Goal: Task Accomplishment & Management: Complete application form

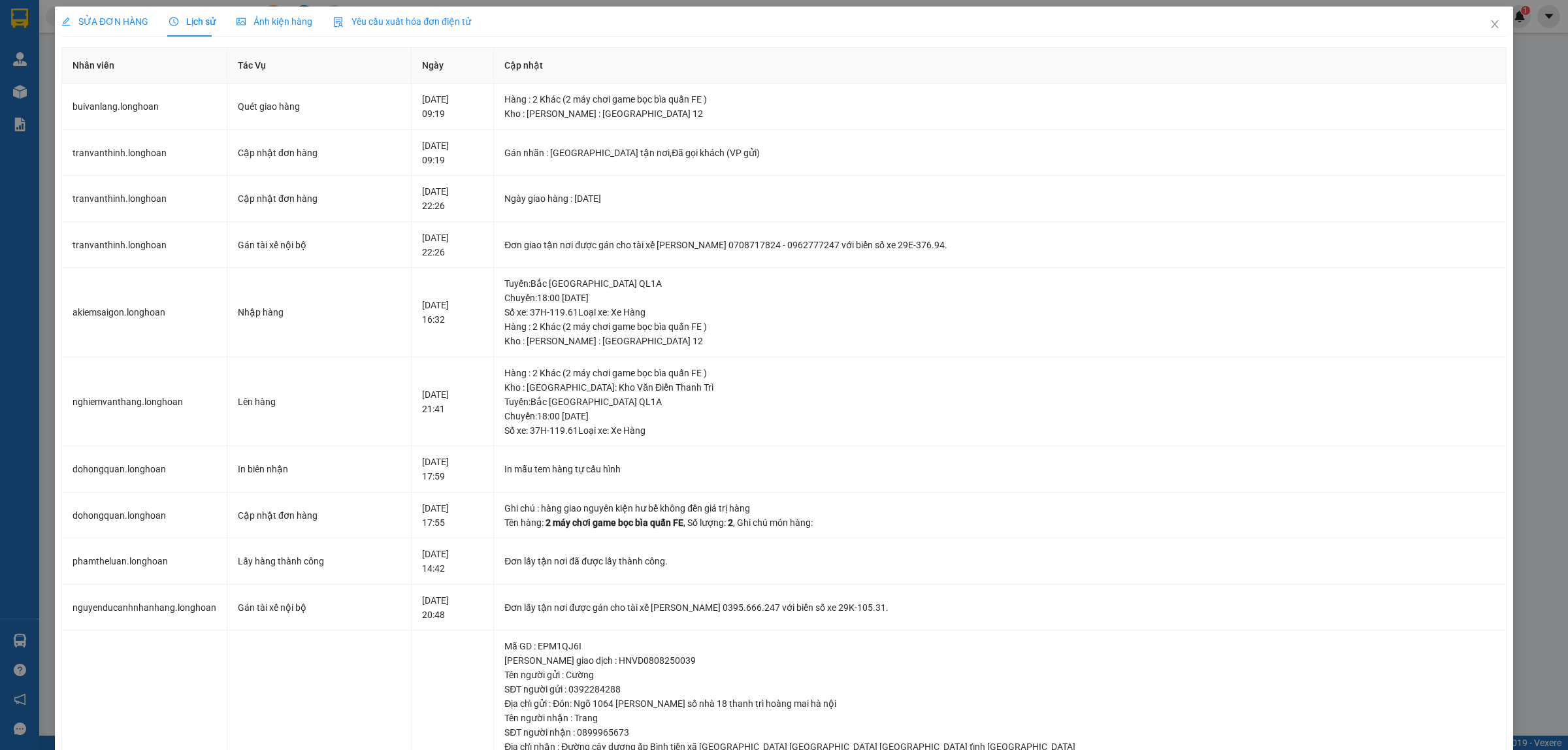
click at [1477, 23] on span "Close" at bounding box center [1495, 25] width 37 height 37
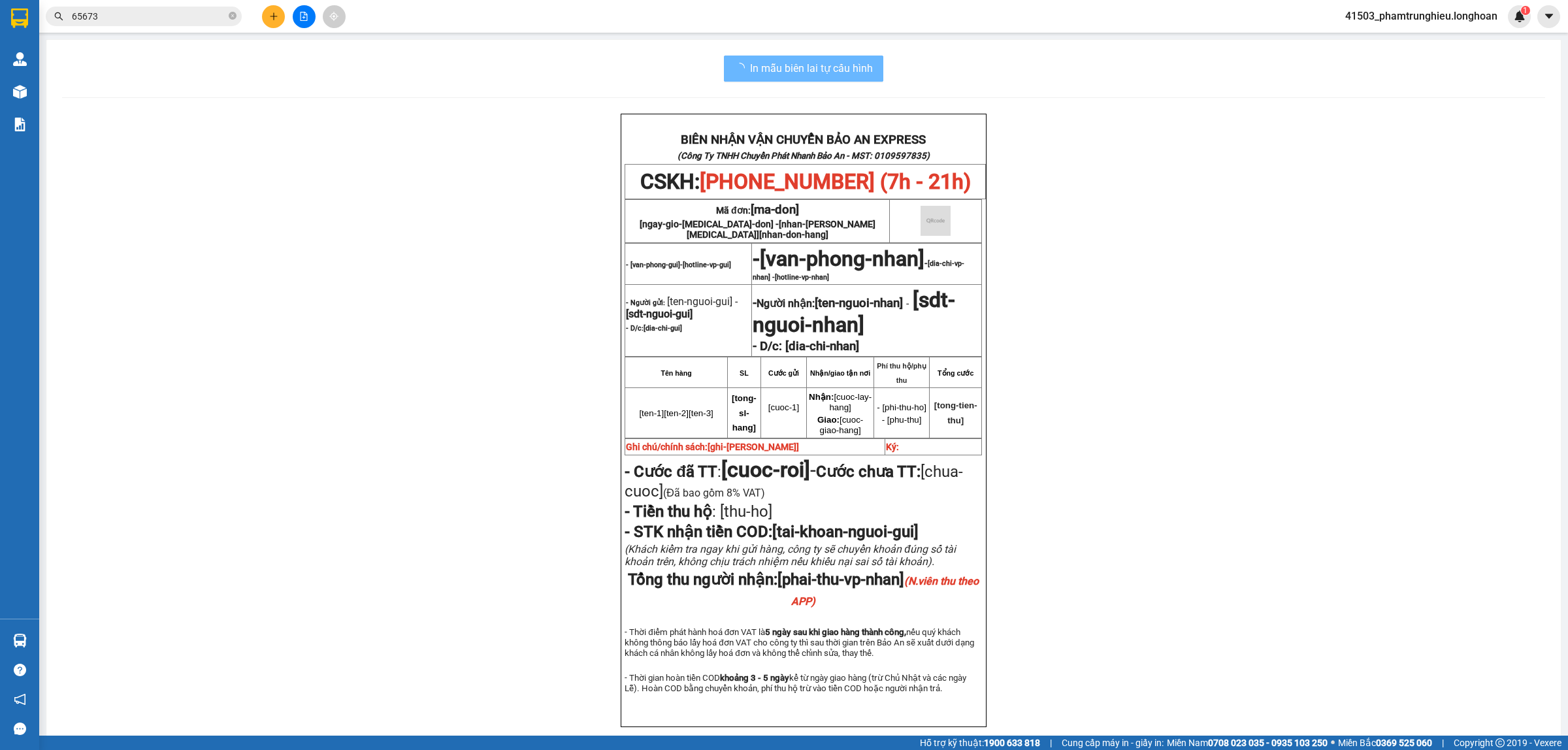
click at [157, 16] on input "65673" at bounding box center [149, 16] width 154 height 14
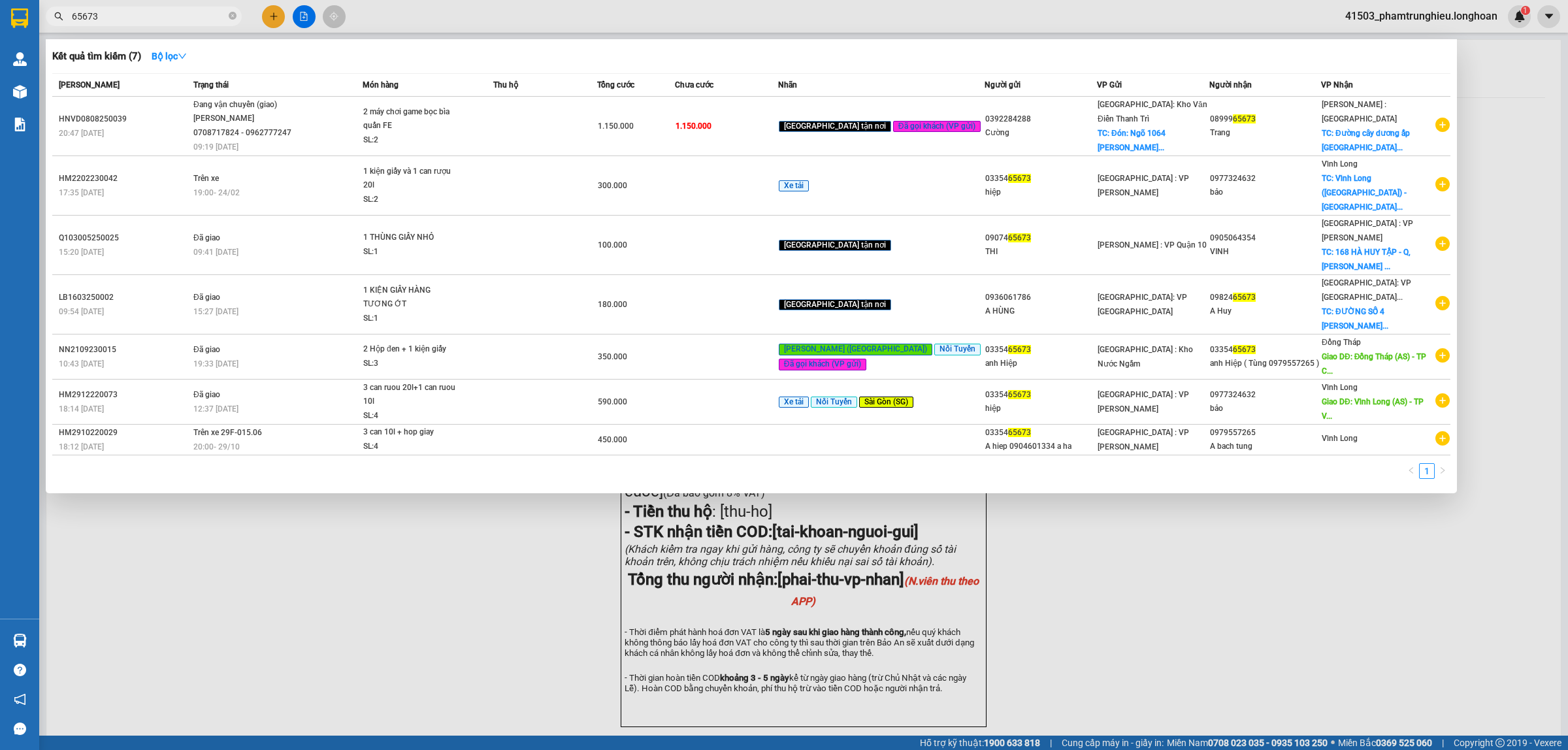
click at [157, 16] on input "65673" at bounding box center [149, 16] width 154 height 14
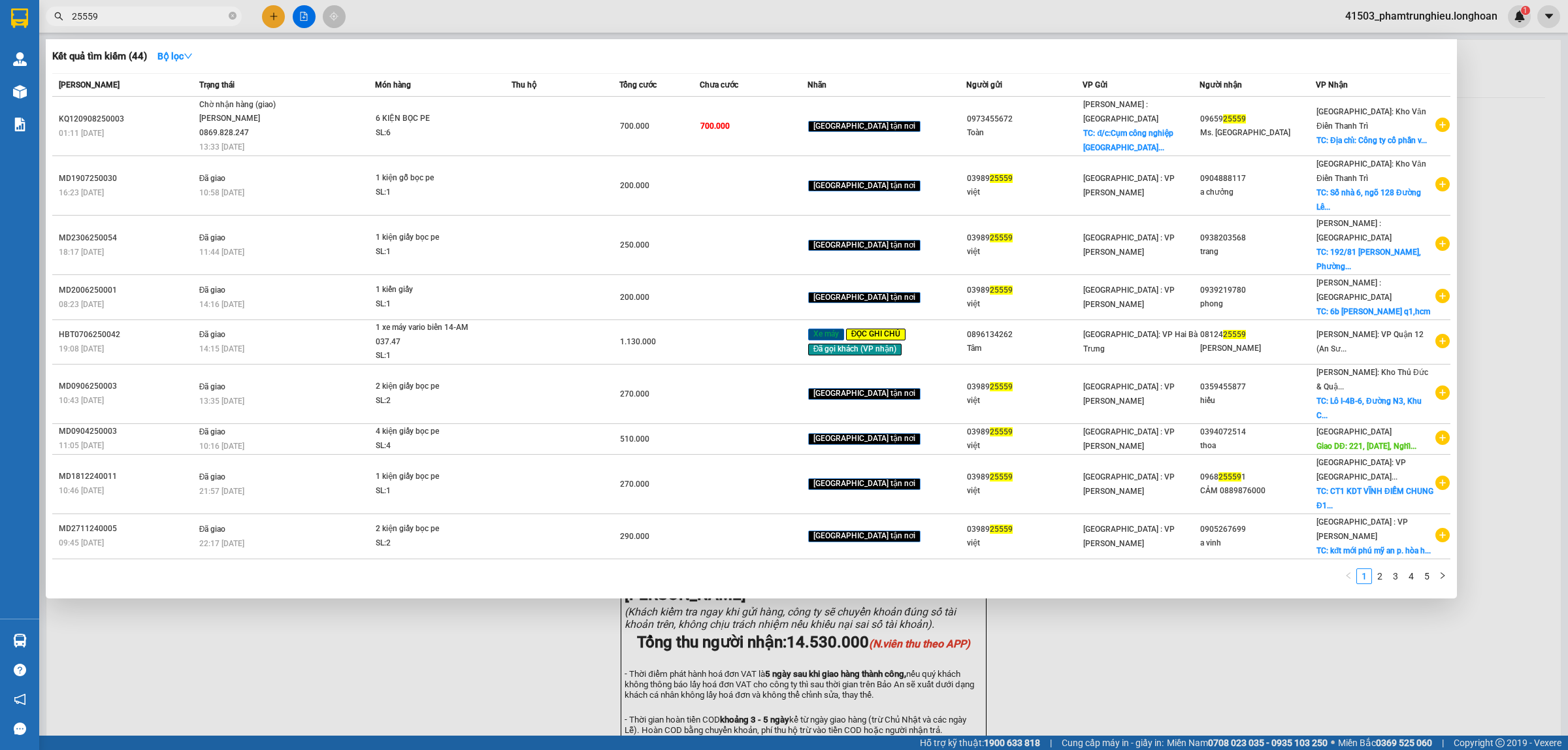
click at [170, 20] on input "25559" at bounding box center [149, 16] width 154 height 14
paste input "0367537135"
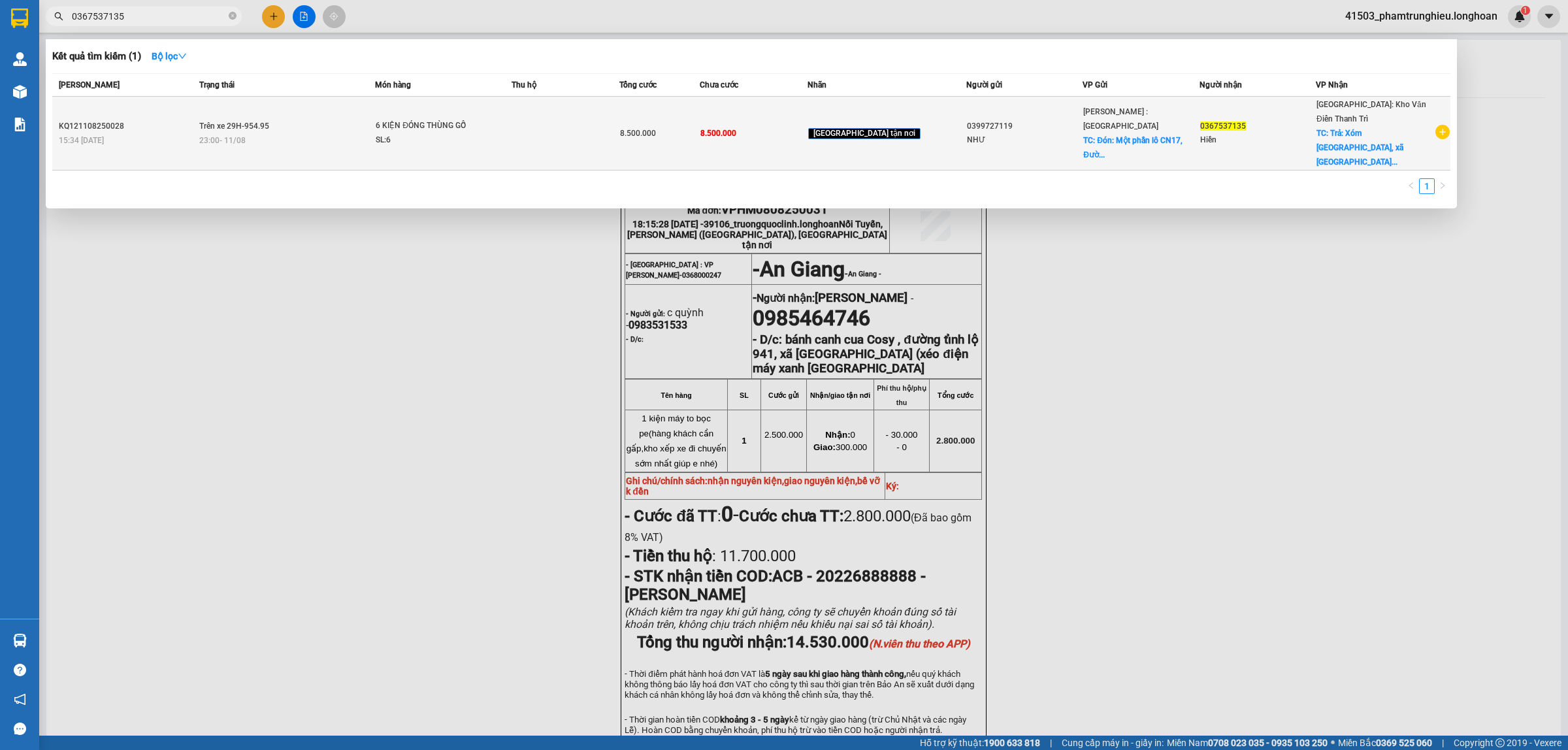
type input "0367537135"
click at [438, 133] on div "SL: 6" at bounding box center [425, 140] width 98 height 14
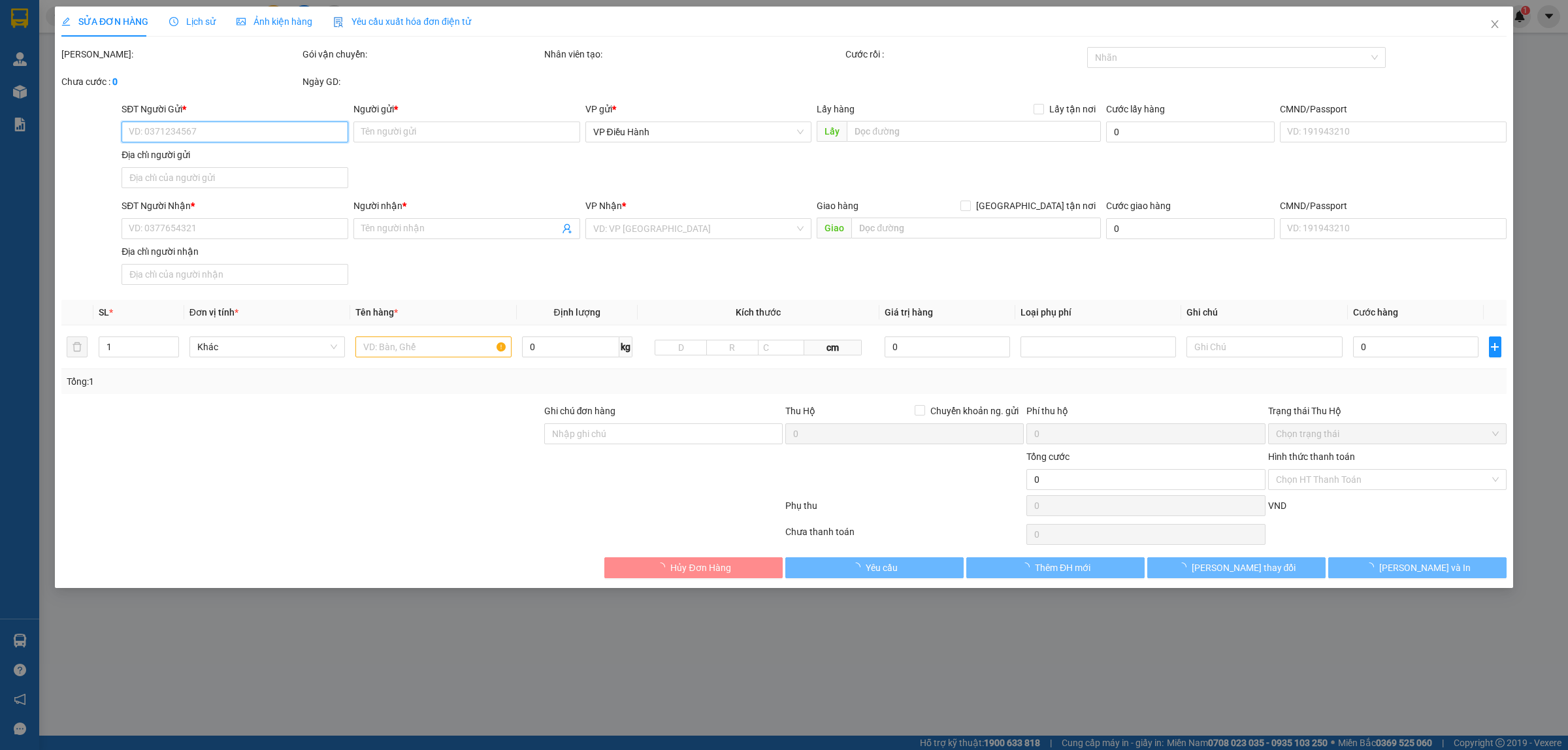
type input "0399727119"
type input "NHƯ"
checkbox input "true"
type input "Đón: Một phần lô CN17, Đường N2 và Đường số 4, KCN Sóng Thần 3, [GEOGRAPHIC_DAT…"
type input "0367537135"
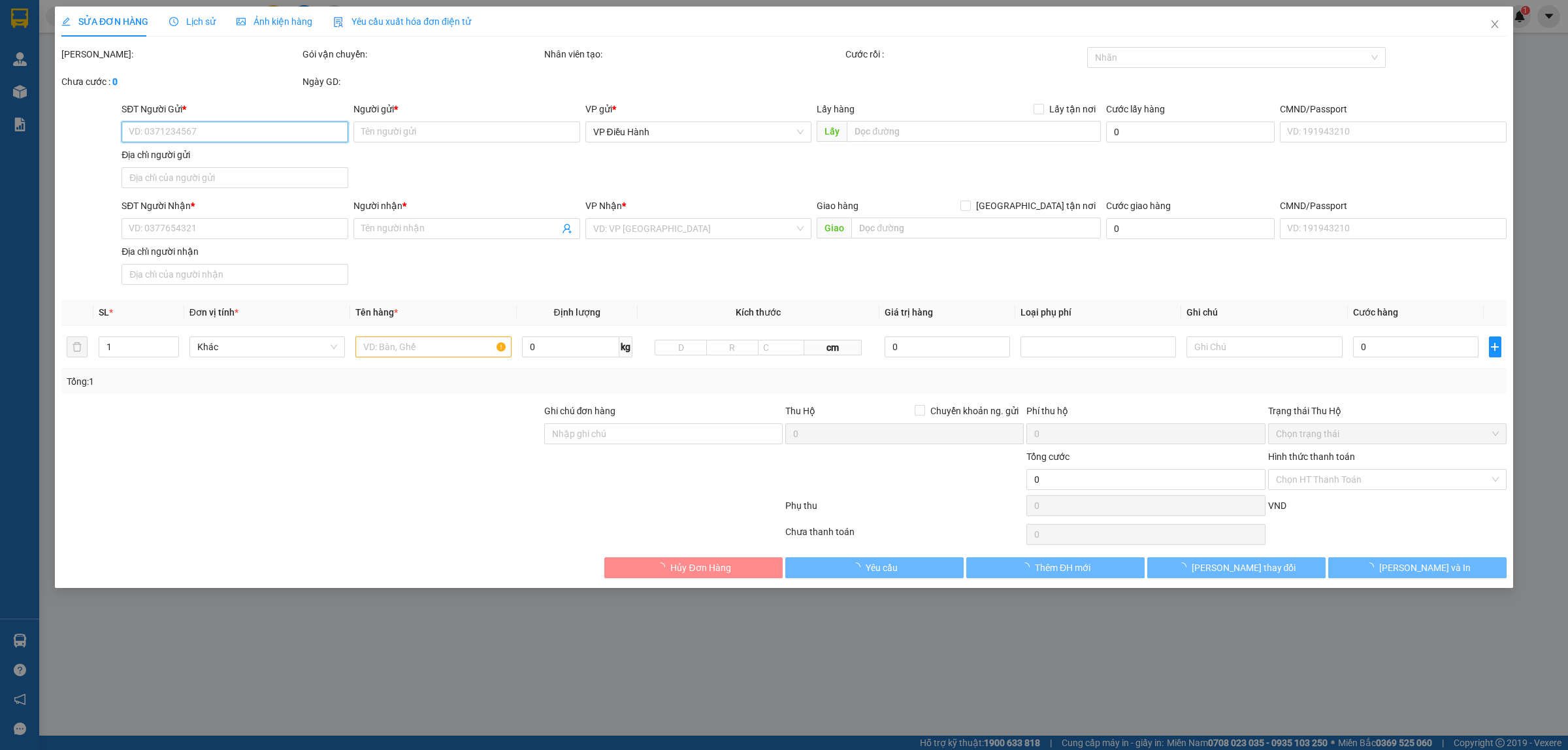
type input "Hiền"
checkbox input "true"
type input "Trả: Xóm [GEOGRAPHIC_DATA], xã [GEOGRAPHIC_DATA], Huyện [GEOGRAPHIC_DATA], [GEO…"
type input "8.500.000"
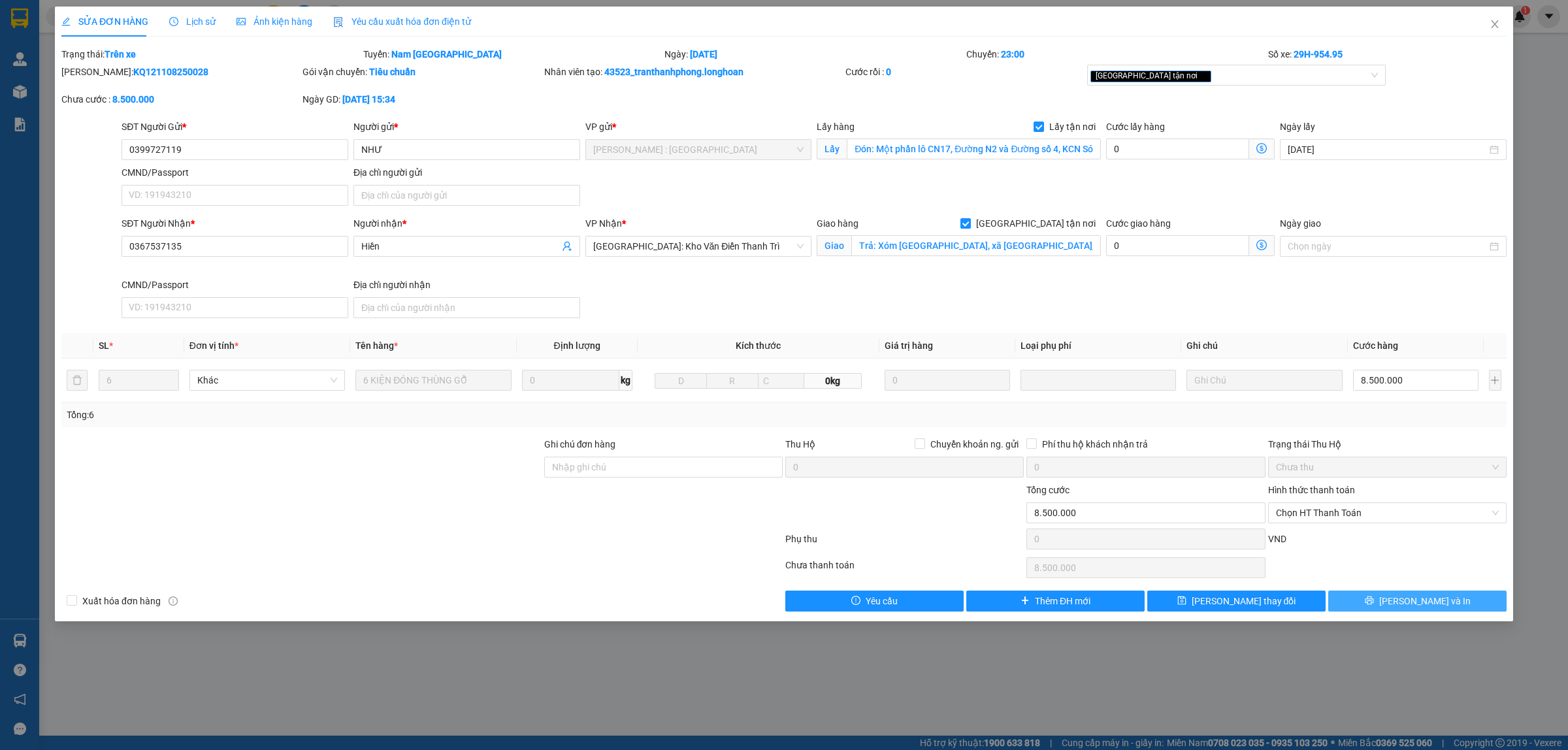
click at [1376, 604] on button "[PERSON_NAME] và In" at bounding box center [1417, 601] width 178 height 21
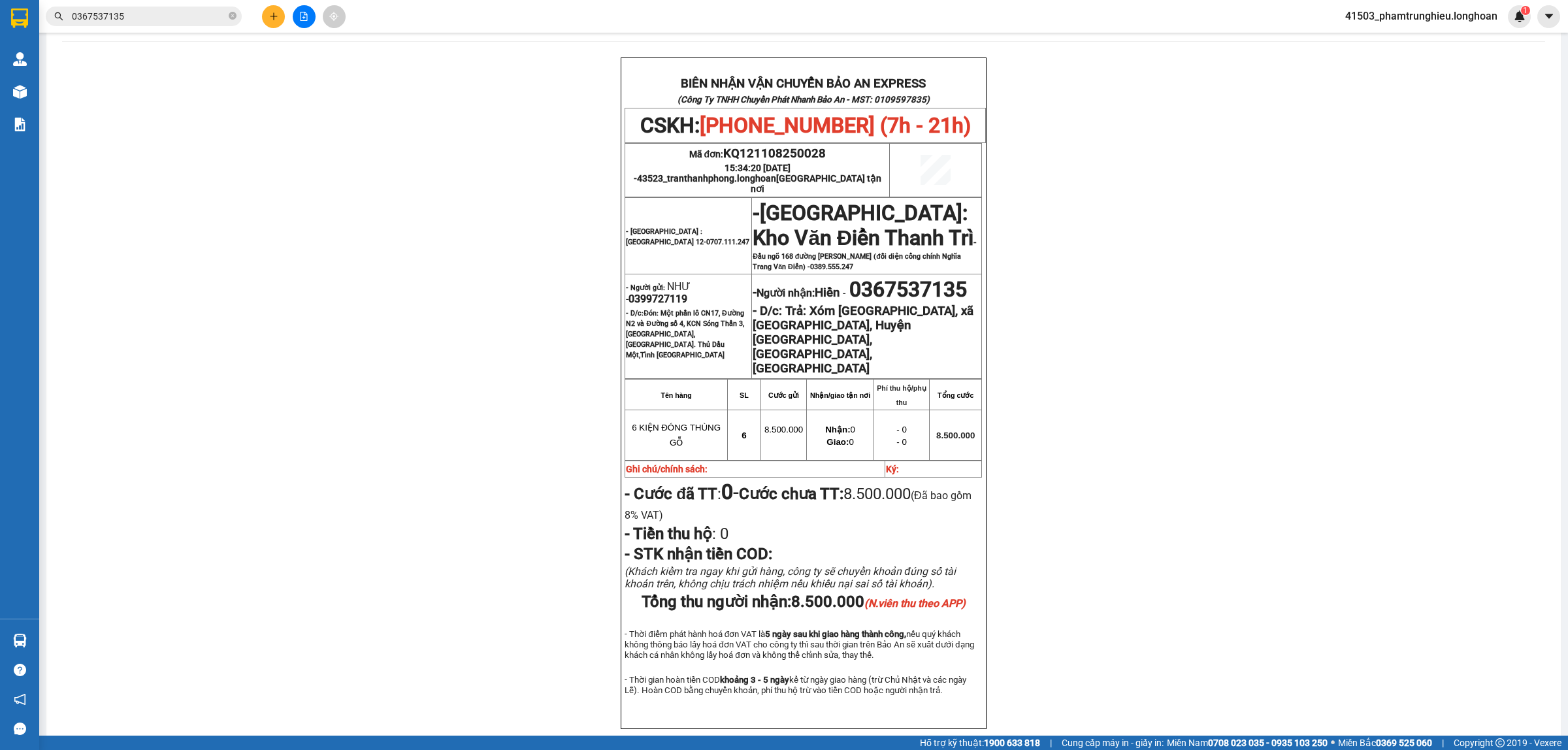
scroll to position [82, 0]
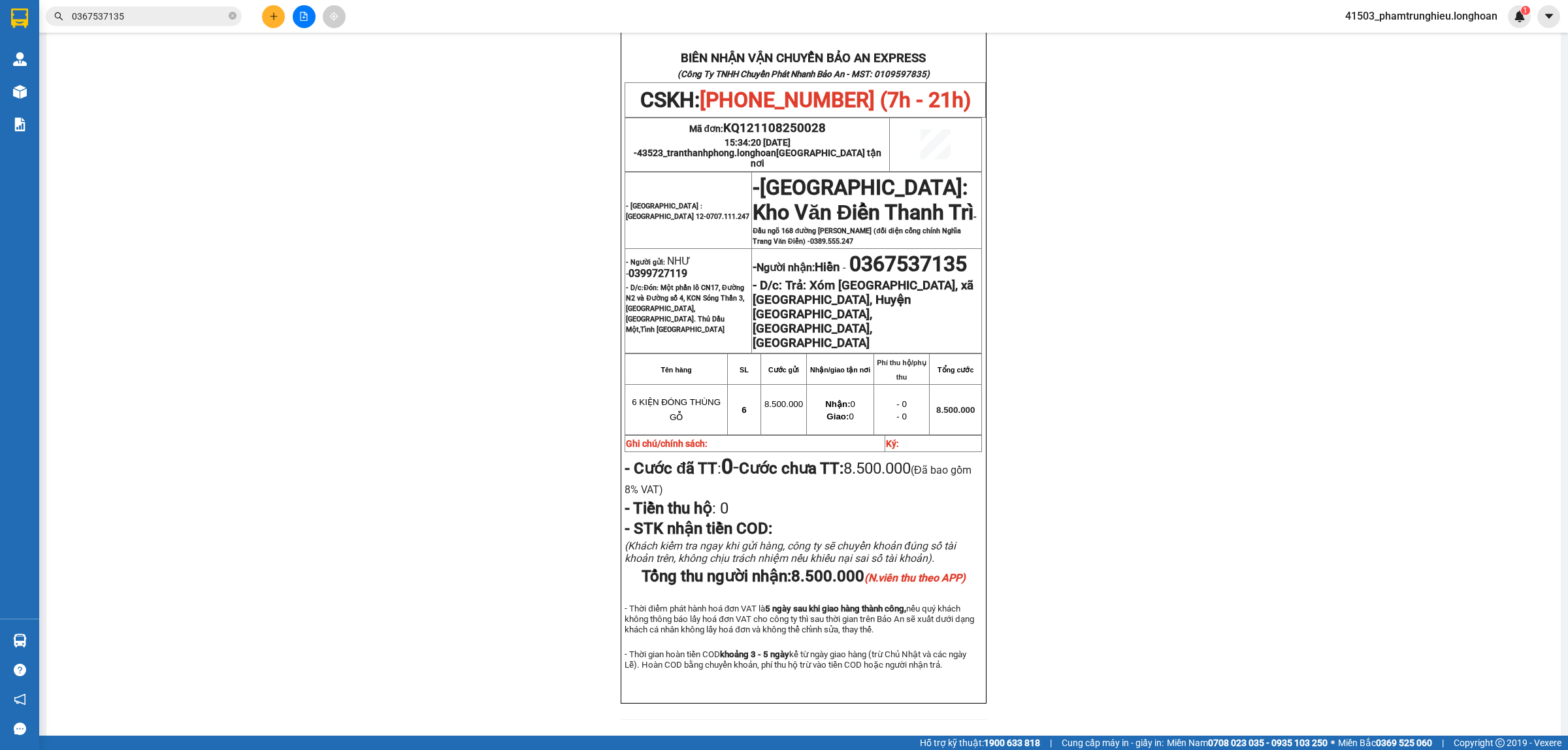
click at [171, 21] on input "0367537135" at bounding box center [149, 16] width 154 height 14
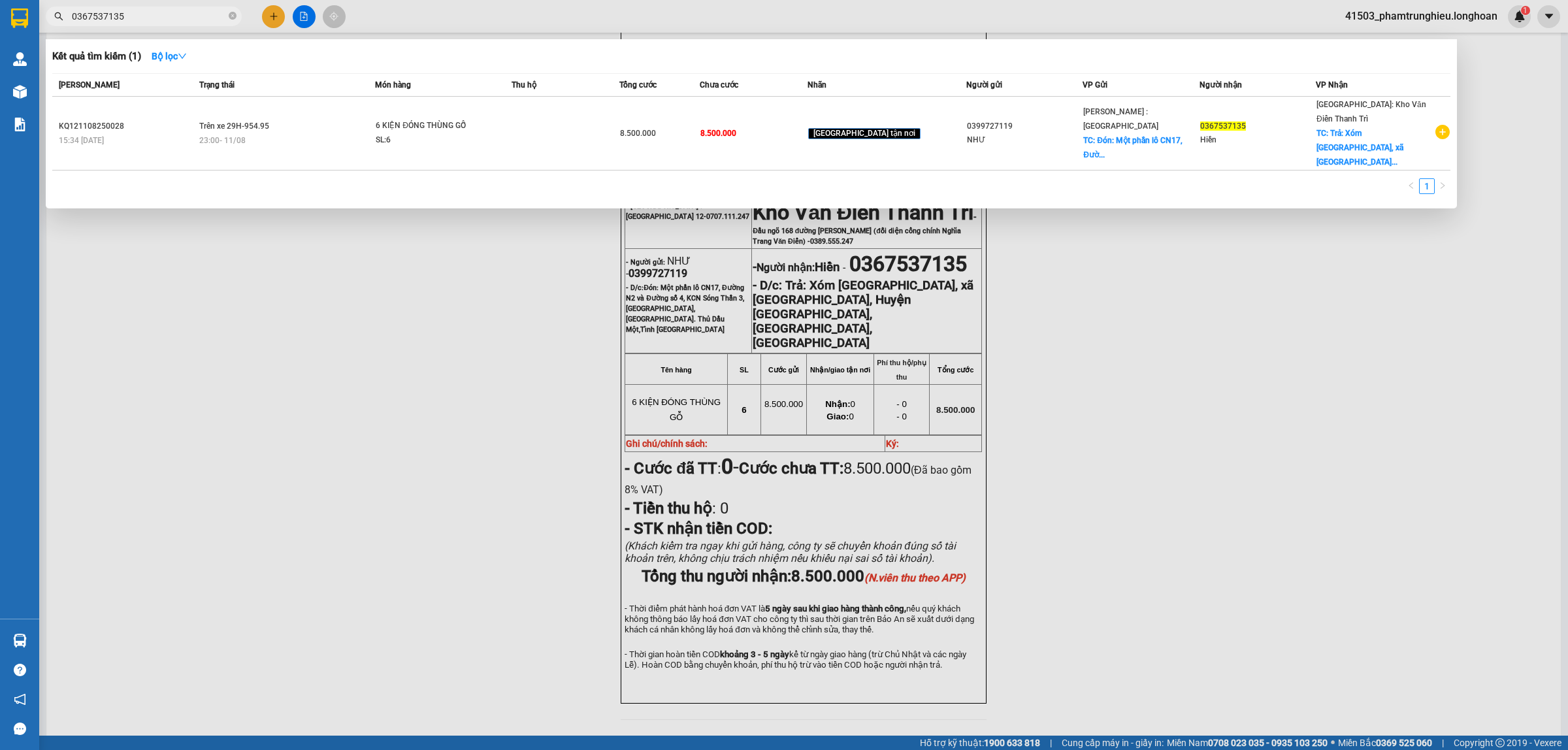
click at [171, 21] on input "0367537135" at bounding box center [149, 16] width 154 height 14
paste input "92424953"
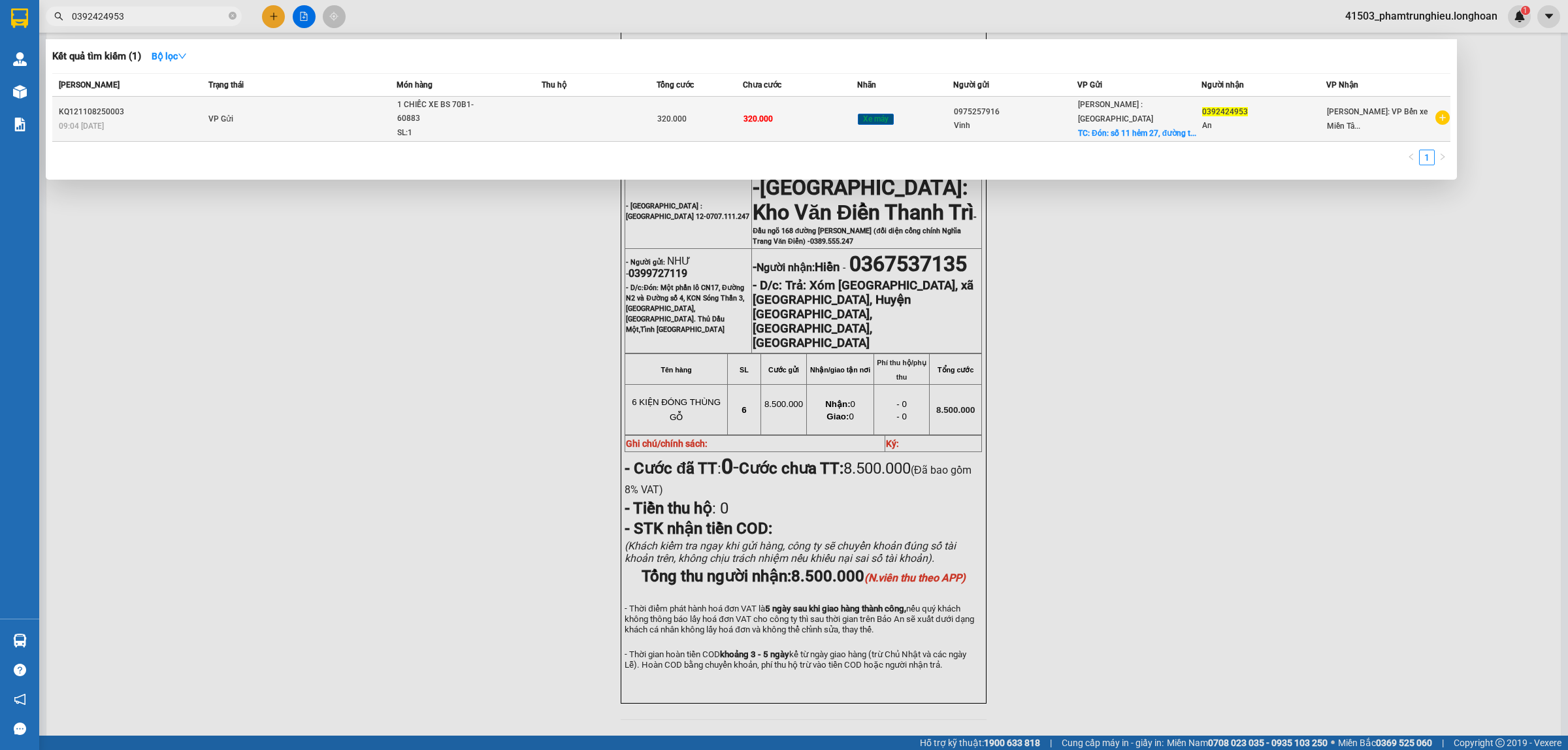
type input "0392424953"
click at [477, 126] on div "SL: 1" at bounding box center [446, 132] width 98 height 14
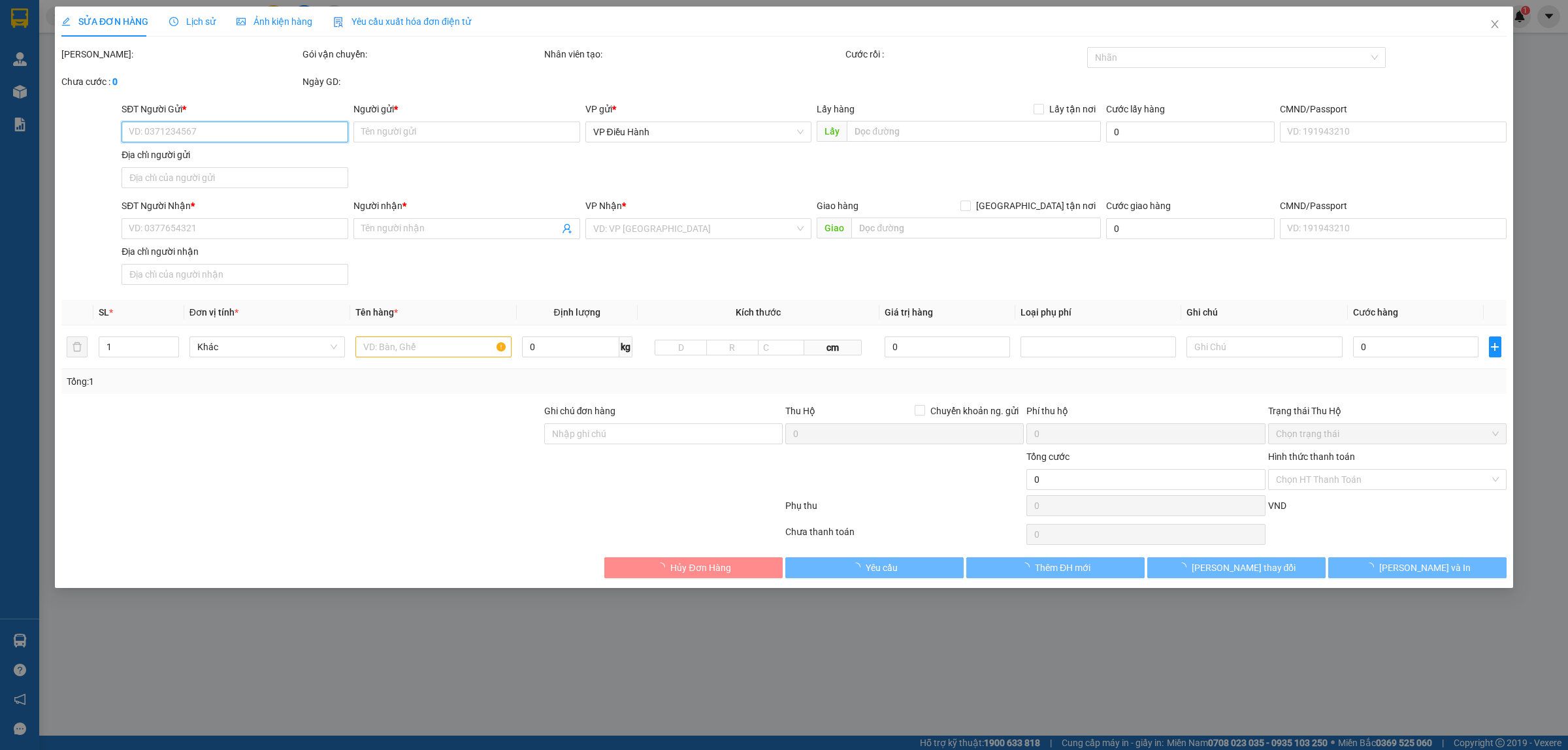
type input "0975257916"
type input "Vinh"
checkbox input "true"
type input "Đón: [STREET_ADDRESS][PERSON_NAME]"
type input "0392424953"
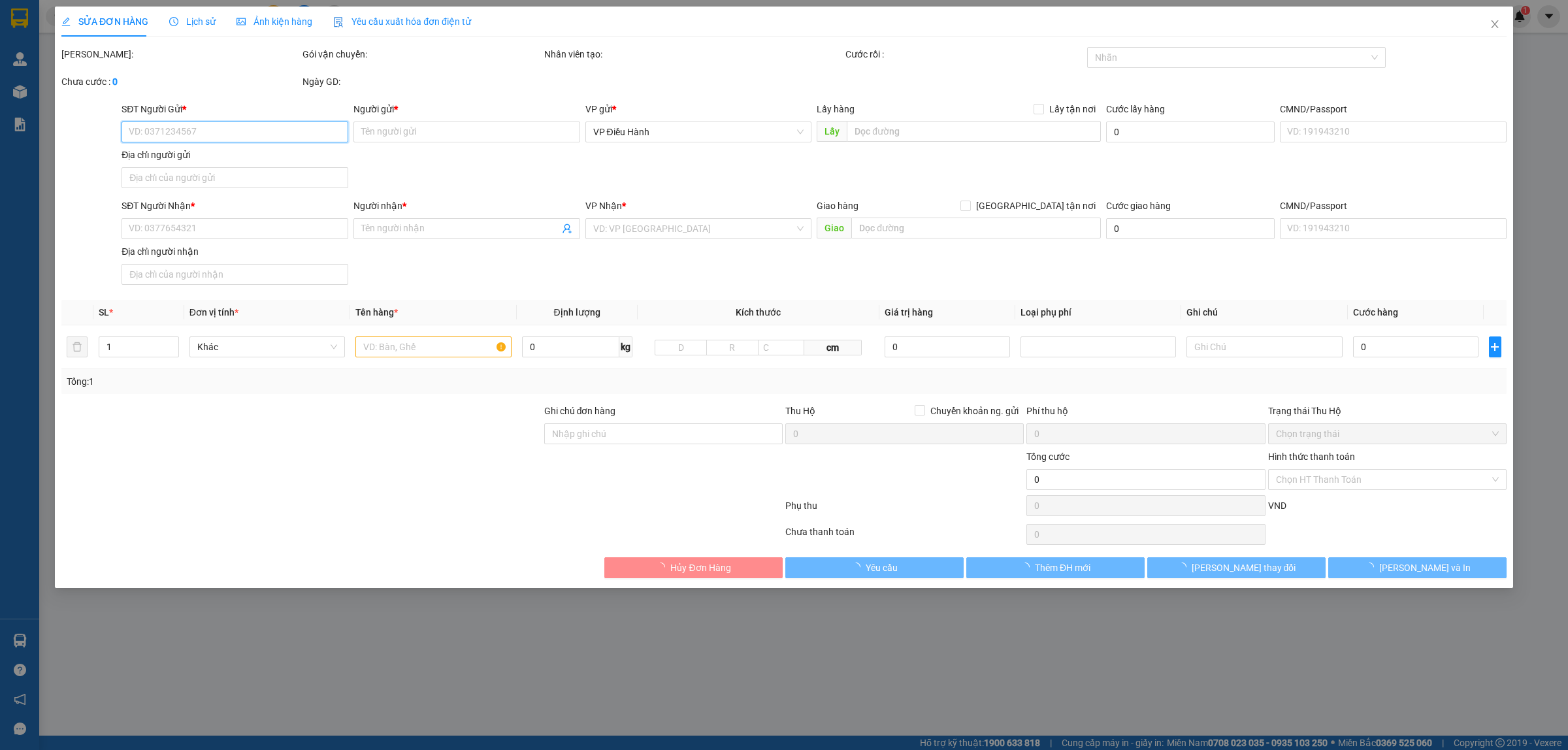
type input "An"
type input "CÓ CHÌA KHOÁ QUẤN TAY LÁI - KHÔNG CAVET + 1 THẺ XE"
type input "320.000"
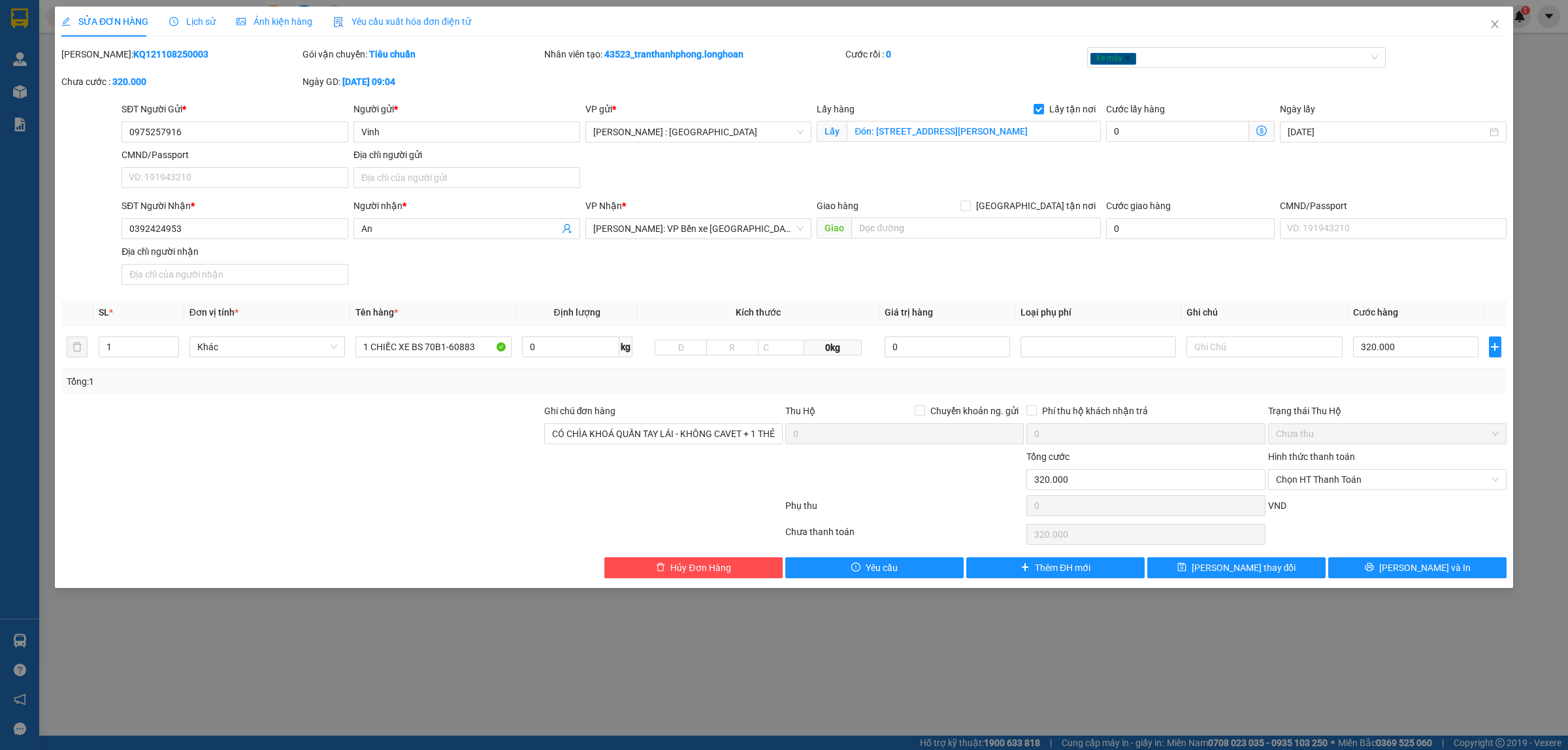
click at [202, 28] on div "Lịch sử" at bounding box center [192, 21] width 46 height 14
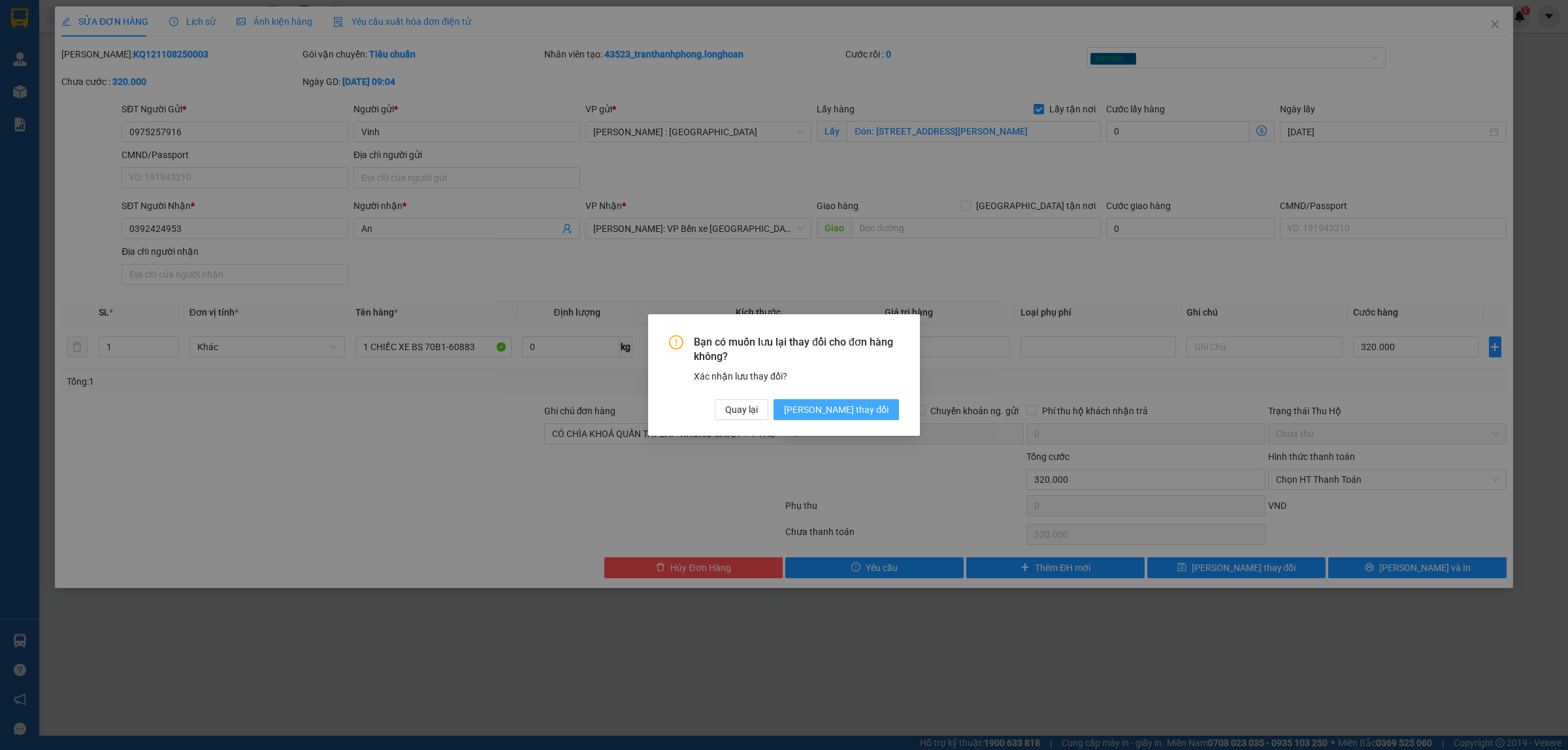
click at [860, 402] on span "[PERSON_NAME] thay đổi" at bounding box center [836, 409] width 105 height 14
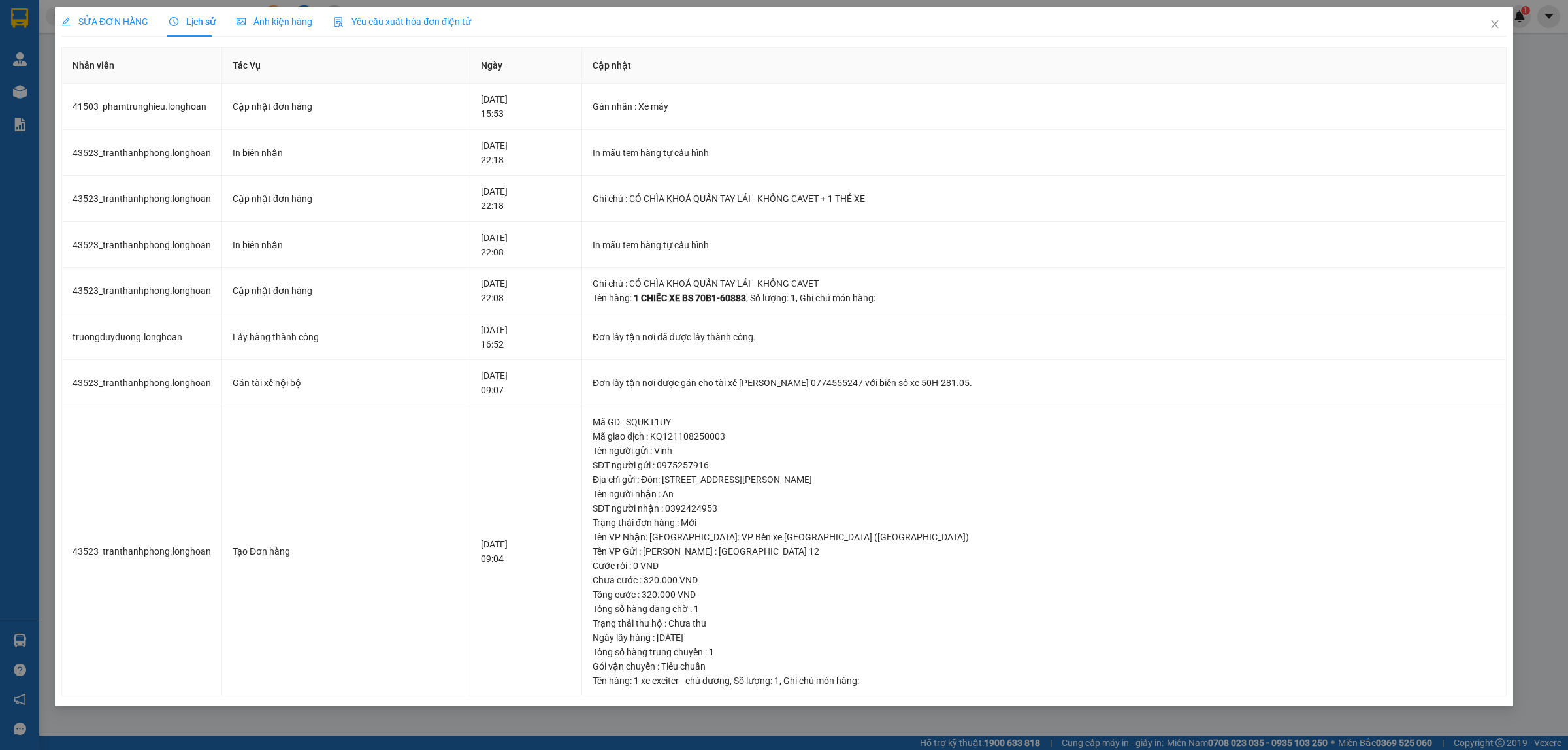
click at [128, 24] on span "SỬA ĐƠN HÀNG" at bounding box center [105, 22] width 87 height 10
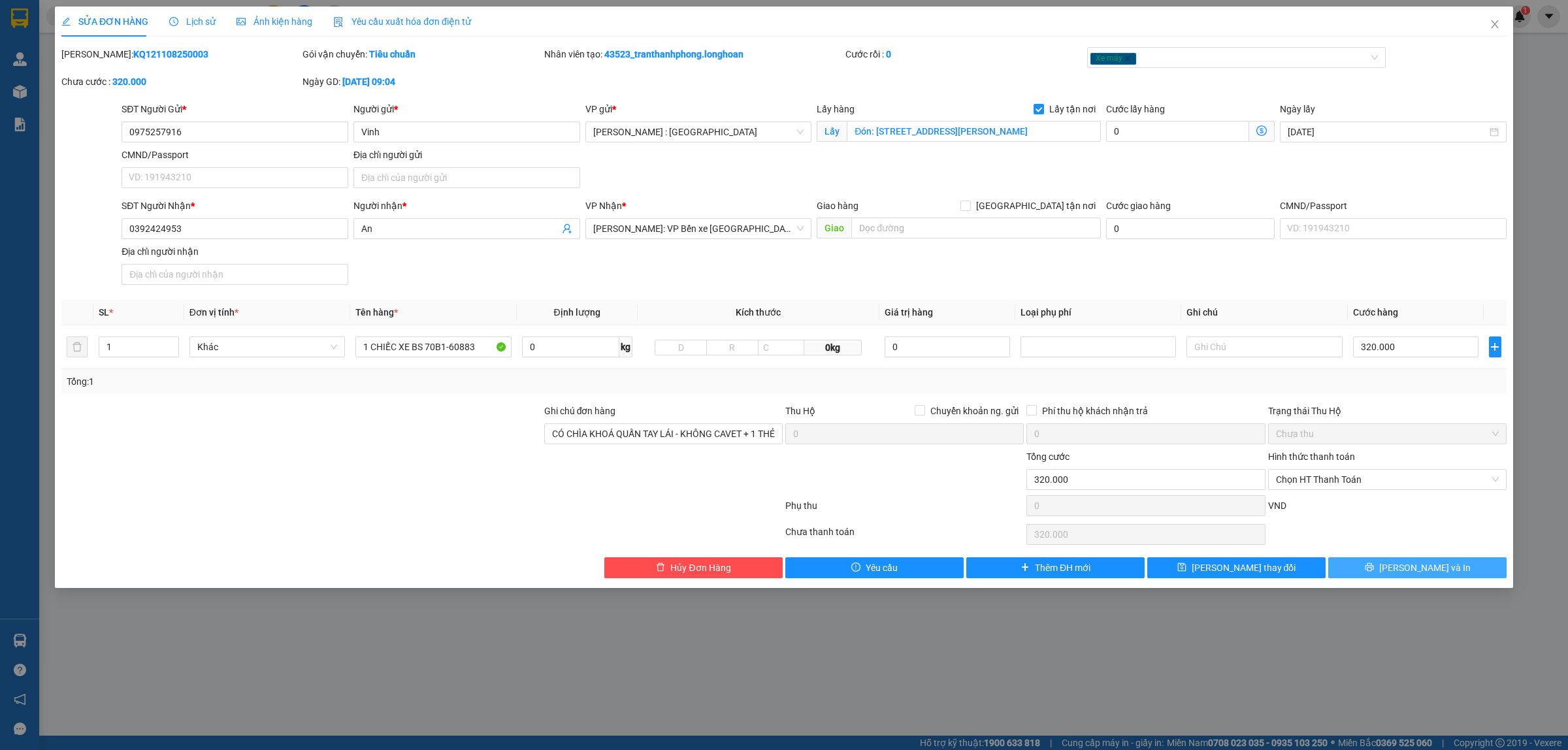
click at [1447, 571] on button "[PERSON_NAME] và In" at bounding box center [1417, 567] width 178 height 21
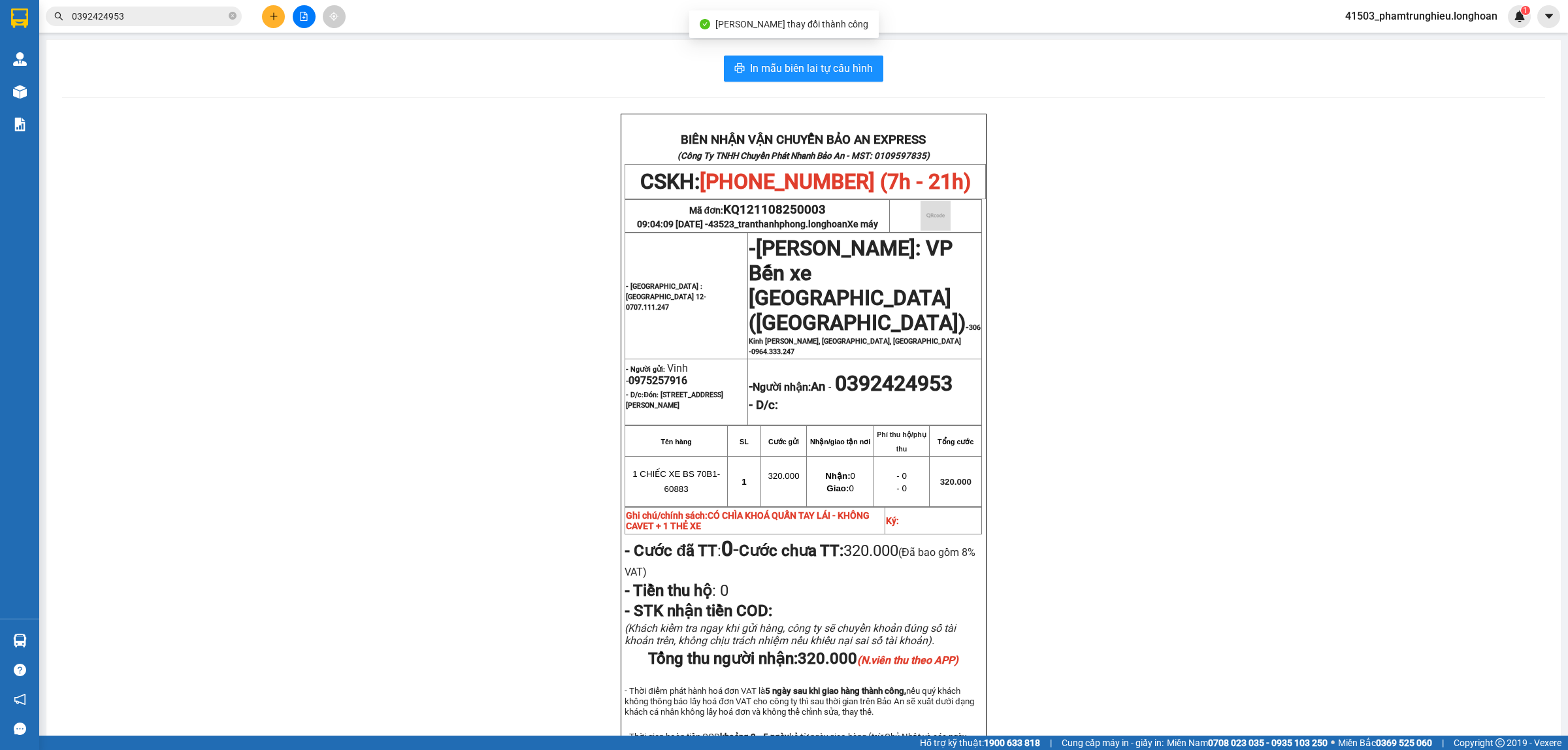
scroll to position [82, 0]
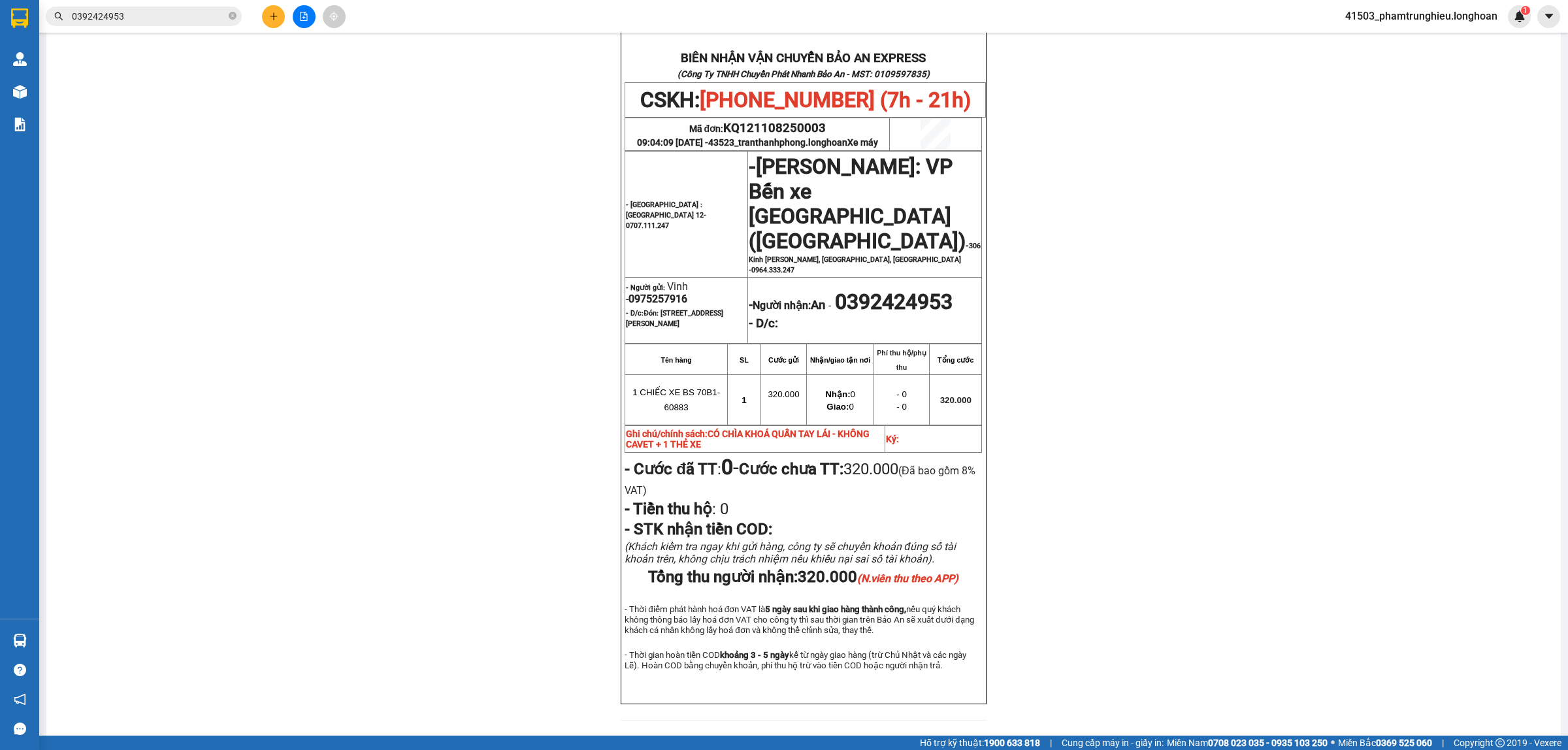
click at [144, 23] on input "0392424953" at bounding box center [149, 16] width 154 height 14
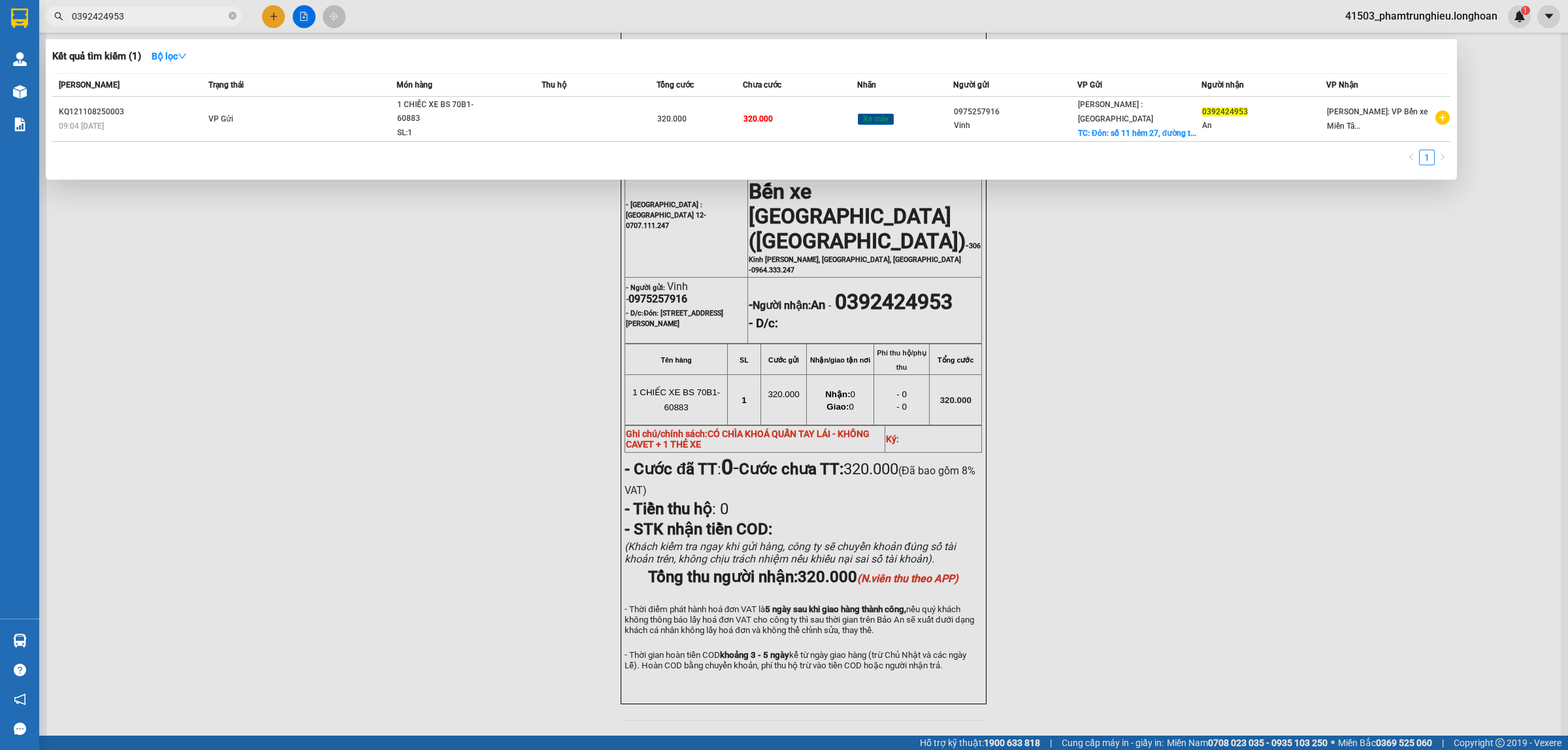
click at [144, 23] on input "0392424953" at bounding box center [149, 16] width 154 height 14
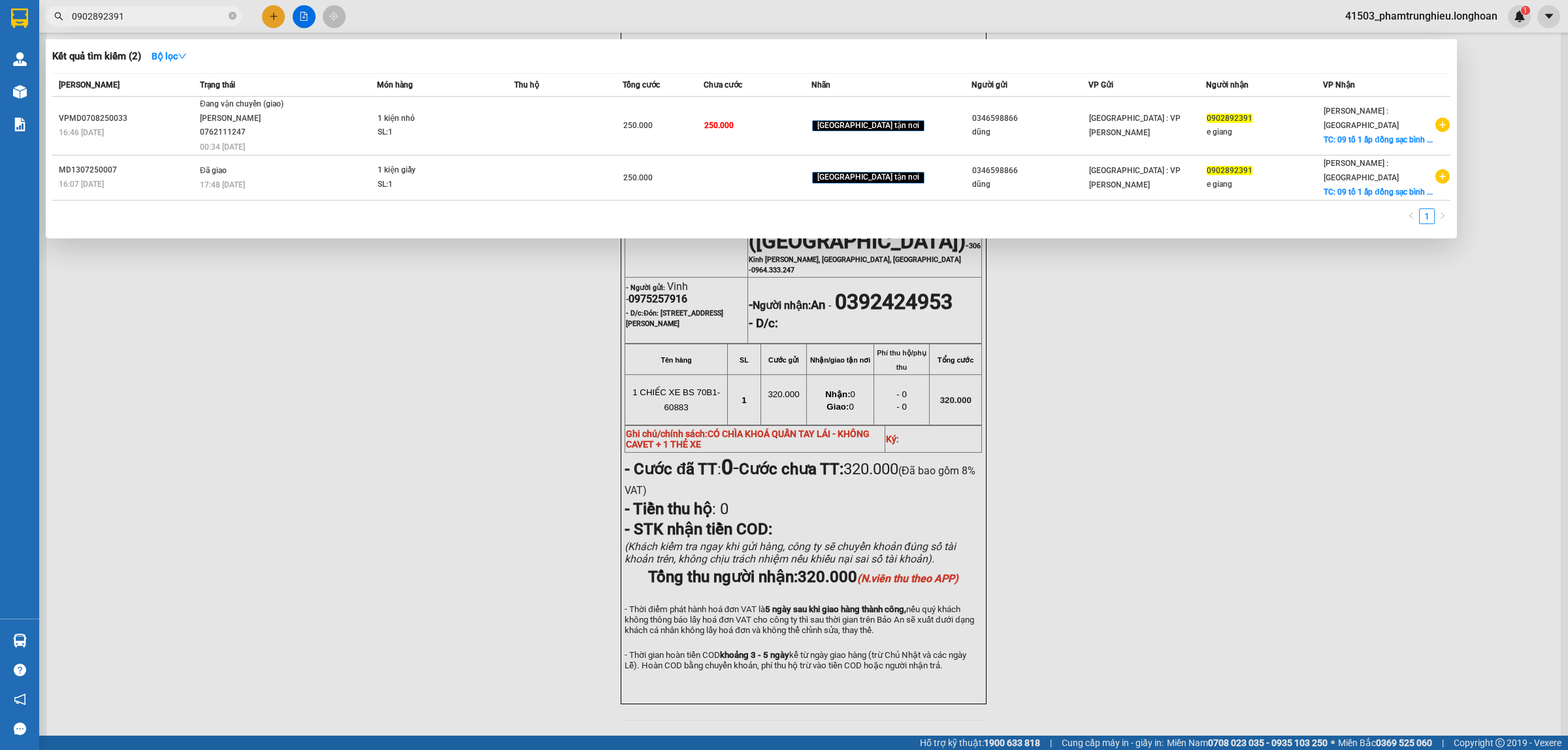
type input "0902892391"
